Goal: Task Accomplishment & Management: Use online tool/utility

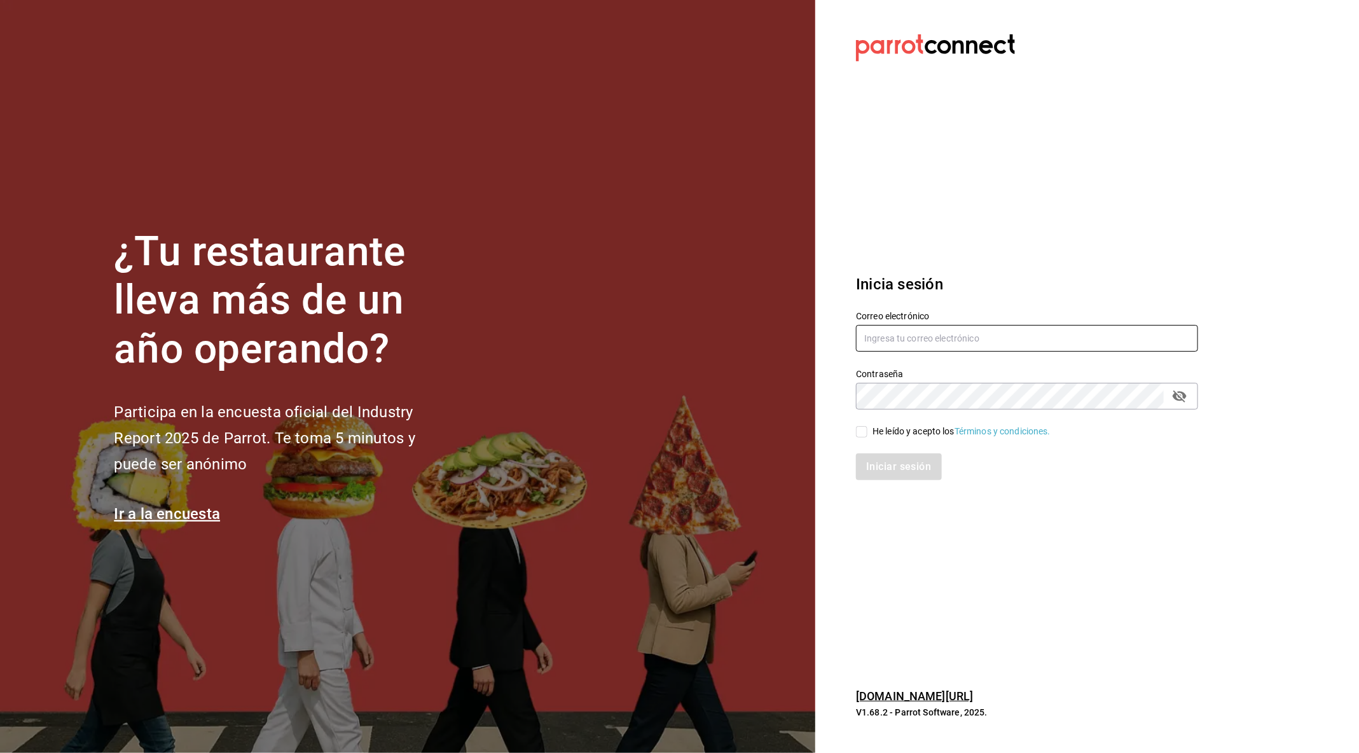
click at [929, 345] on input "text" at bounding box center [1027, 338] width 342 height 27
type input "daniel@grupomidam.com"
click at [863, 430] on input "He leído y acepto los Términos y condiciones." at bounding box center [861, 431] width 11 height 11
checkbox input "true"
click at [878, 494] on div "Inicia sesión Correo electrónico daniel@grupomidam.com Contraseña Contraseña He…" at bounding box center [1027, 376] width 342 height 238
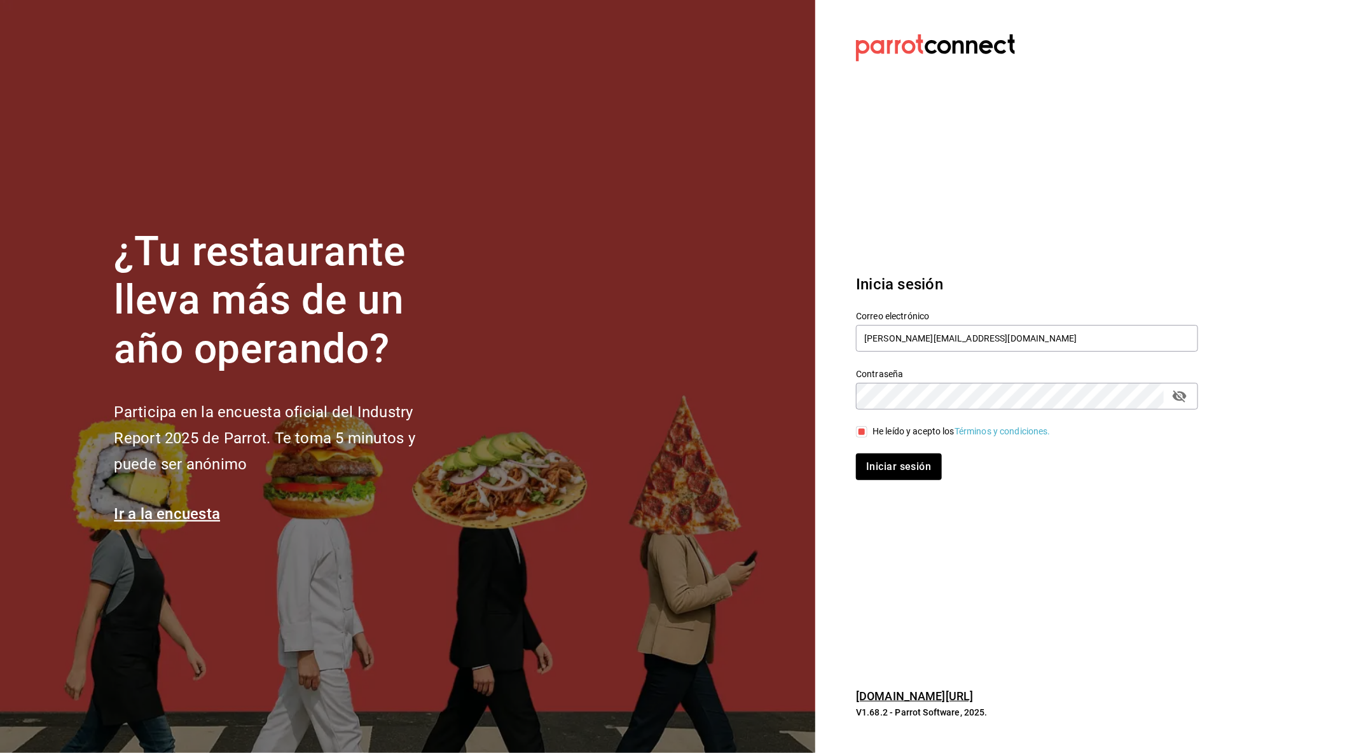
click at [878, 480] on div "Inicia sesión Correo electrónico daniel@grupomidam.com Contraseña Contraseña He…" at bounding box center [1027, 376] width 342 height 238
click at [876, 466] on button "Iniciar sesión" at bounding box center [899, 466] width 86 height 27
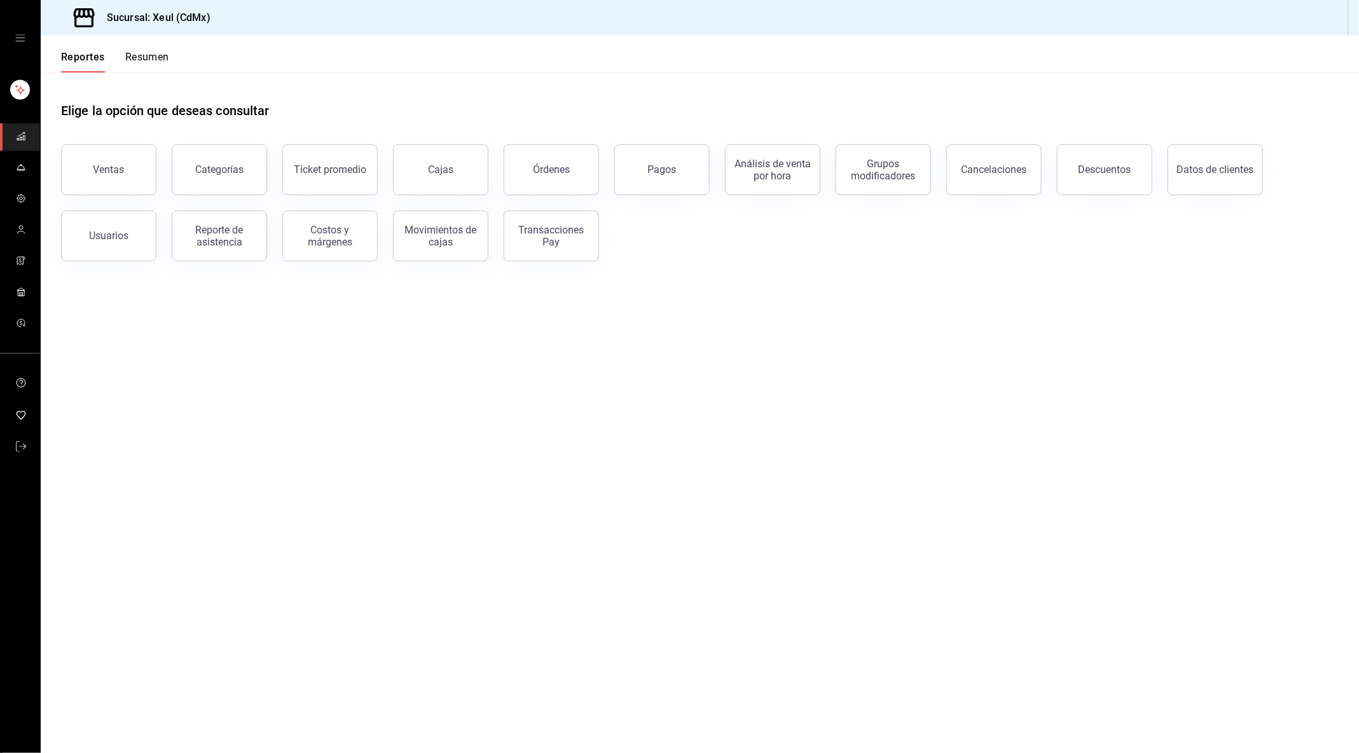
click at [291, 109] on div "Elige la opción que deseas consultar" at bounding box center [699, 100] width 1277 height 57
click at [544, 171] on div "Órdenes" at bounding box center [551, 169] width 37 height 12
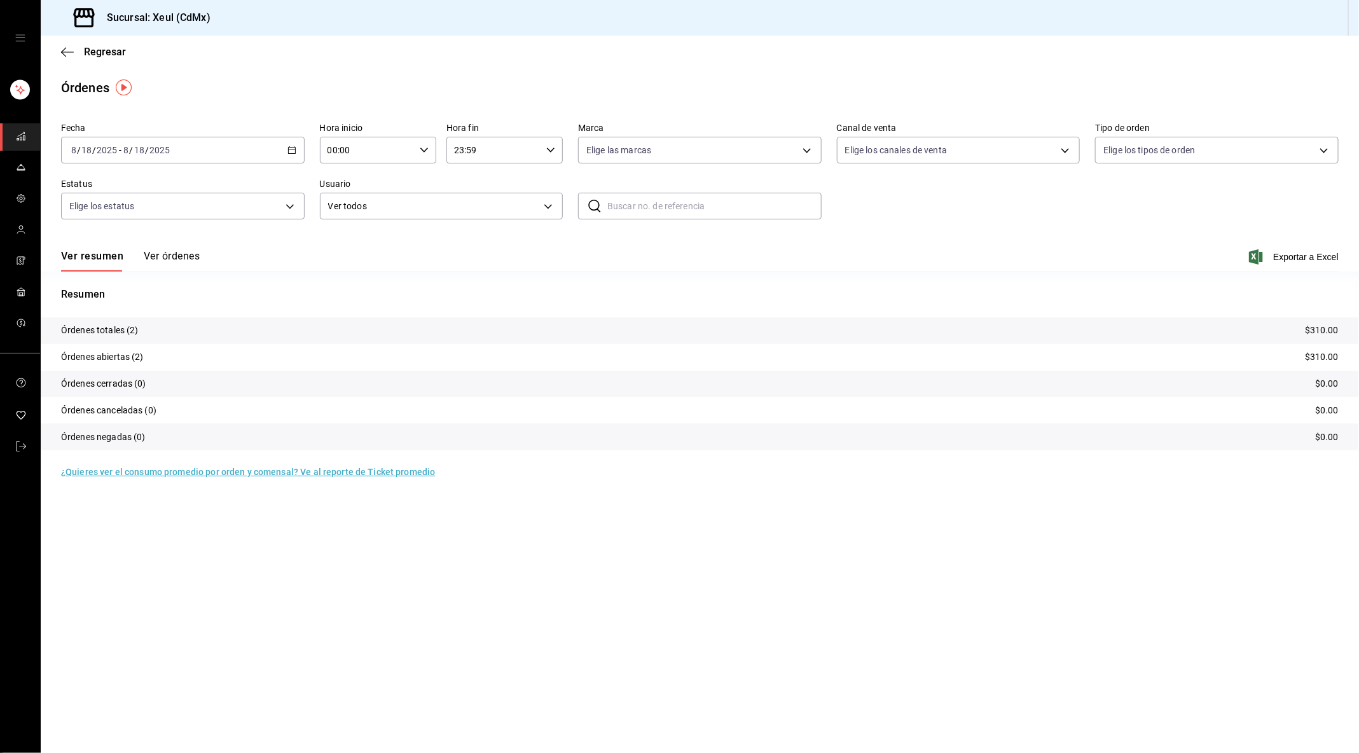
click at [275, 155] on div "[DATE] [DATE] - [DATE] [DATE]" at bounding box center [182, 150] width 243 height 27
click at [144, 332] on span "Rango de fechas" at bounding box center [121, 331] width 99 height 13
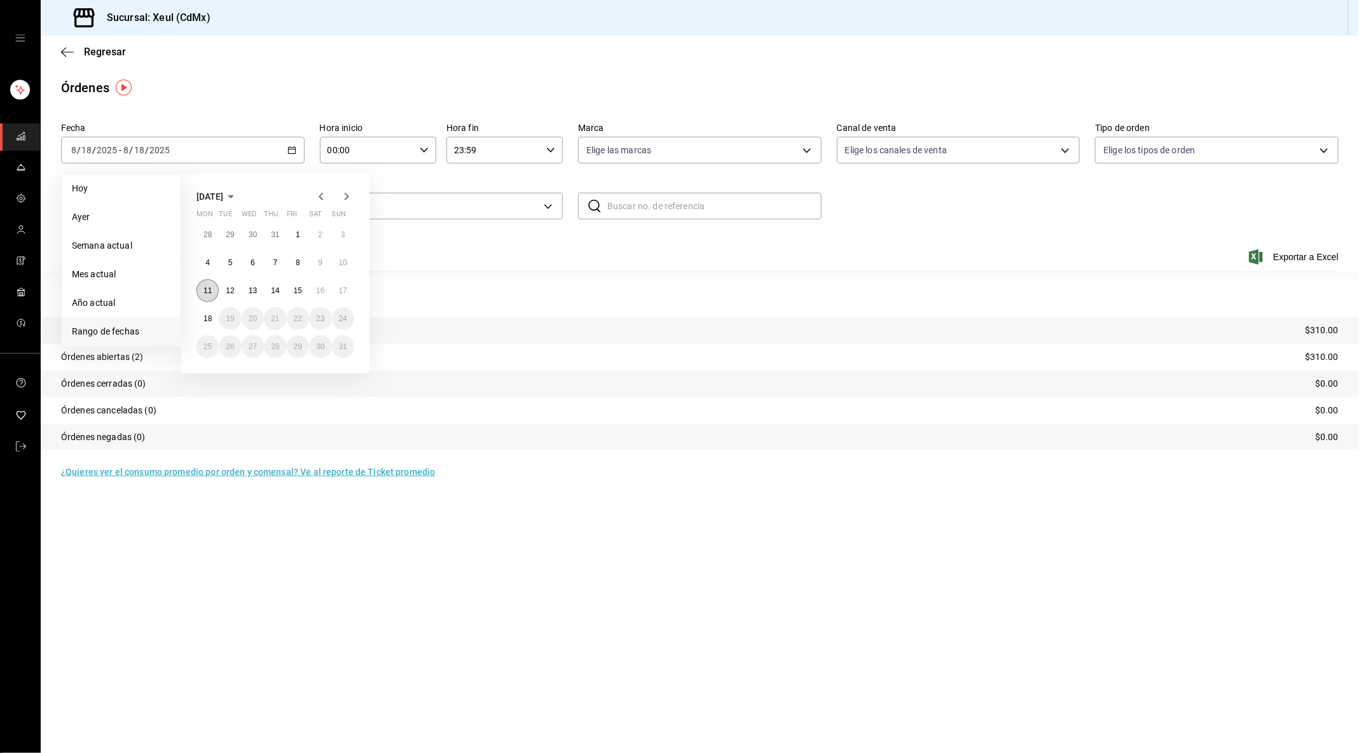
click at [205, 294] on button "11" at bounding box center [207, 290] width 22 height 23
click at [339, 294] on button "17" at bounding box center [343, 290] width 22 height 23
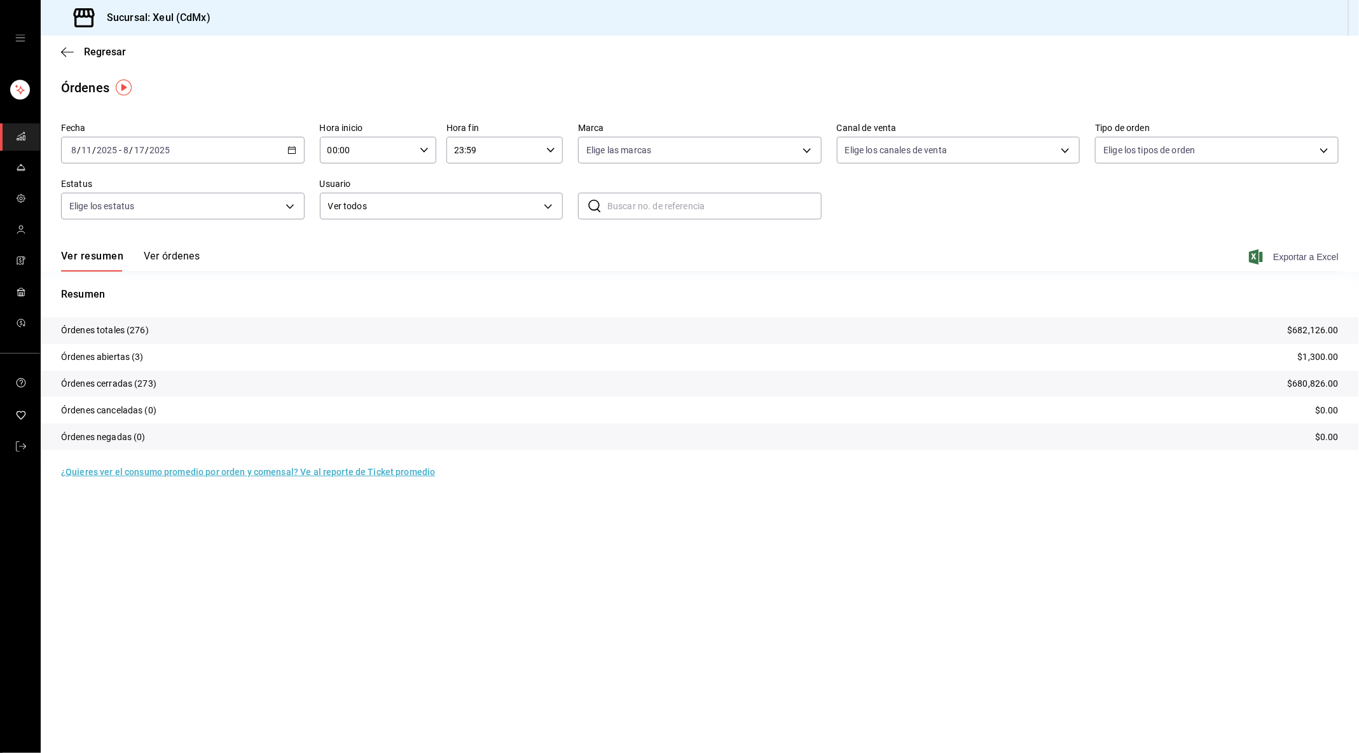
click at [1277, 262] on span "Exportar a Excel" at bounding box center [1294, 256] width 87 height 15
click at [176, 259] on button "Ver órdenes" at bounding box center [172, 261] width 56 height 22
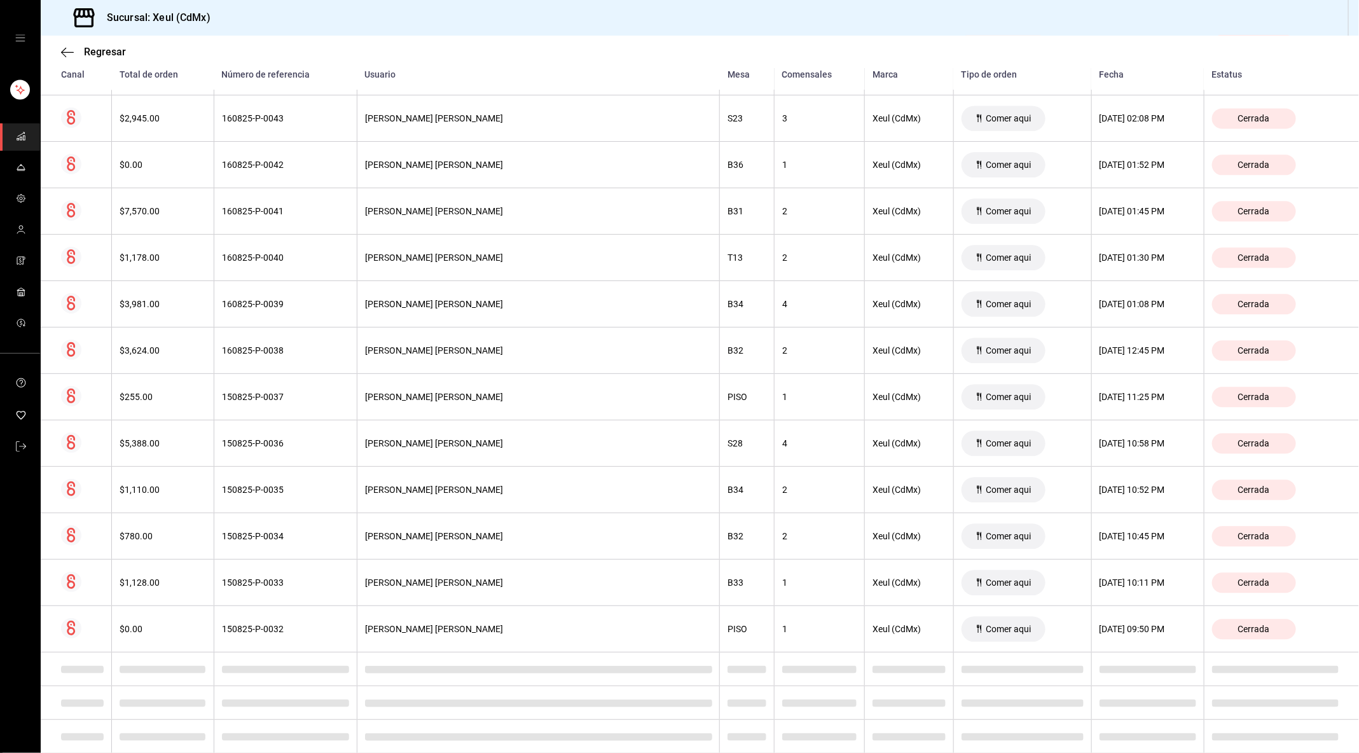
scroll to position [4315, 0]
